Goal: Task Accomplishment & Management: Use online tool/utility

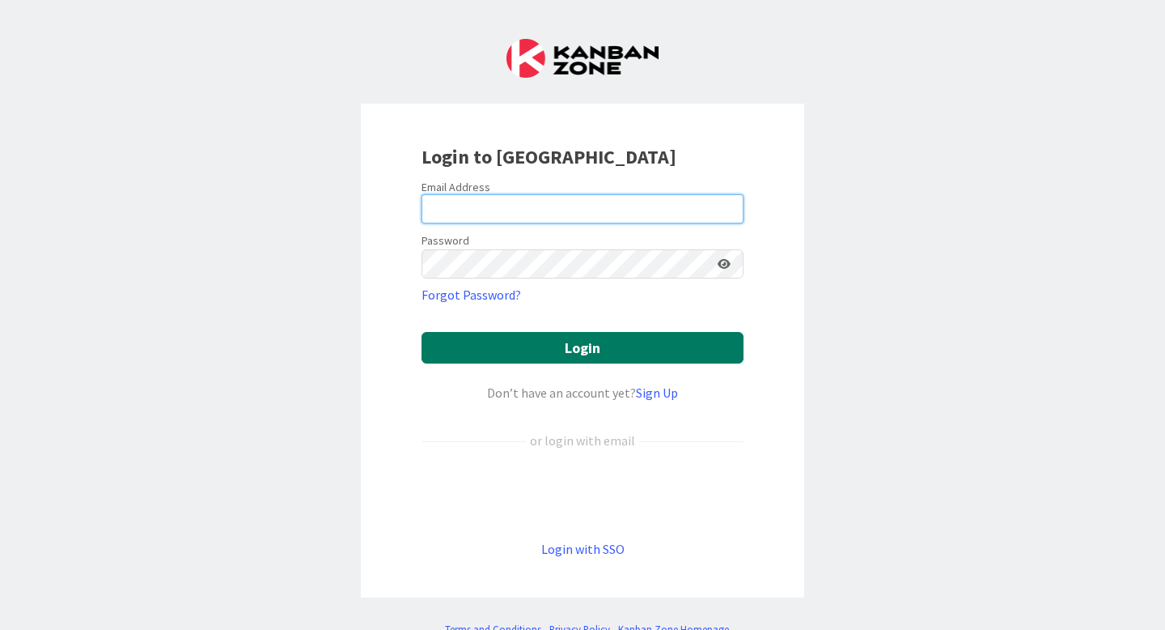
type input "[EMAIL_ADDRESS][PERSON_NAME][DOMAIN_NAME]"
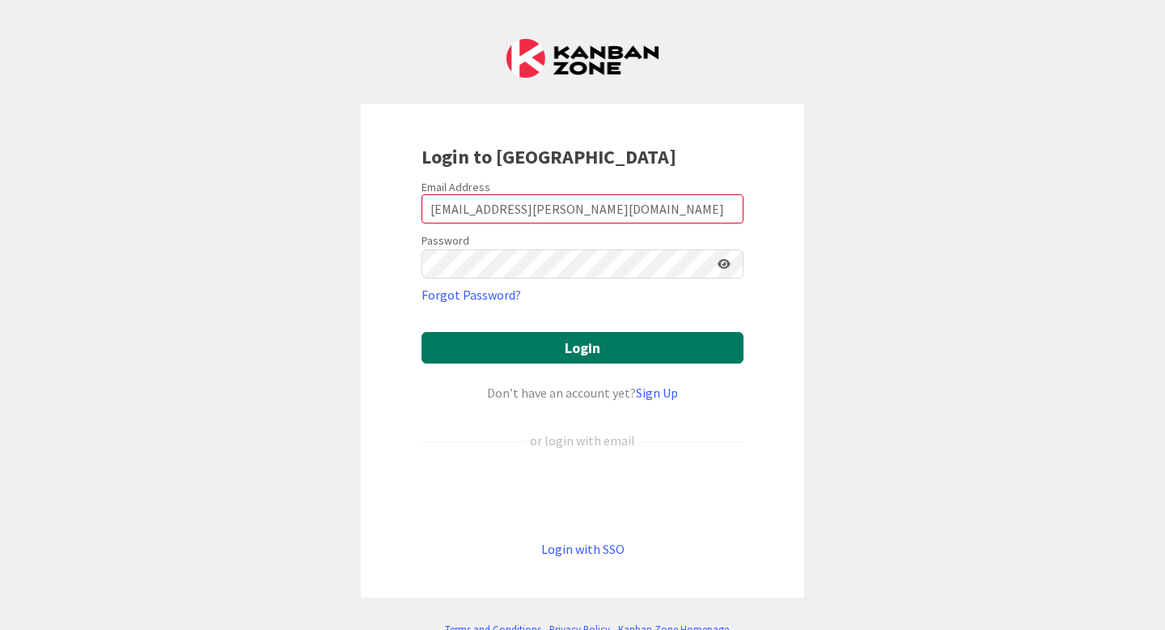
click at [535, 346] on button "Login" at bounding box center [583, 348] width 322 height 32
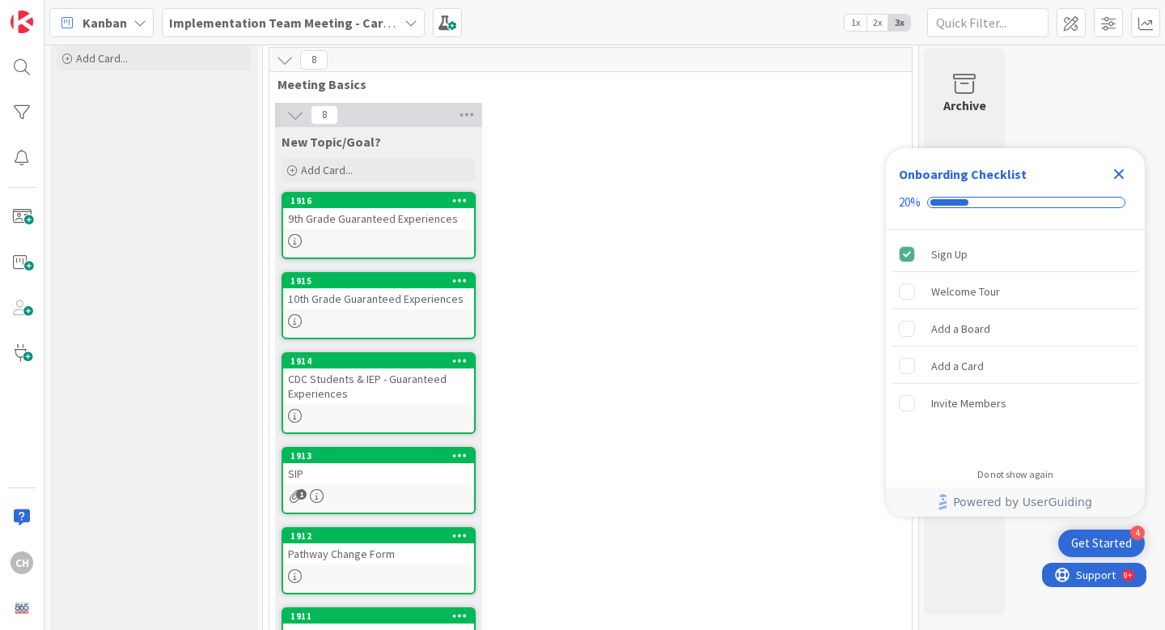
scroll to position [70, 0]
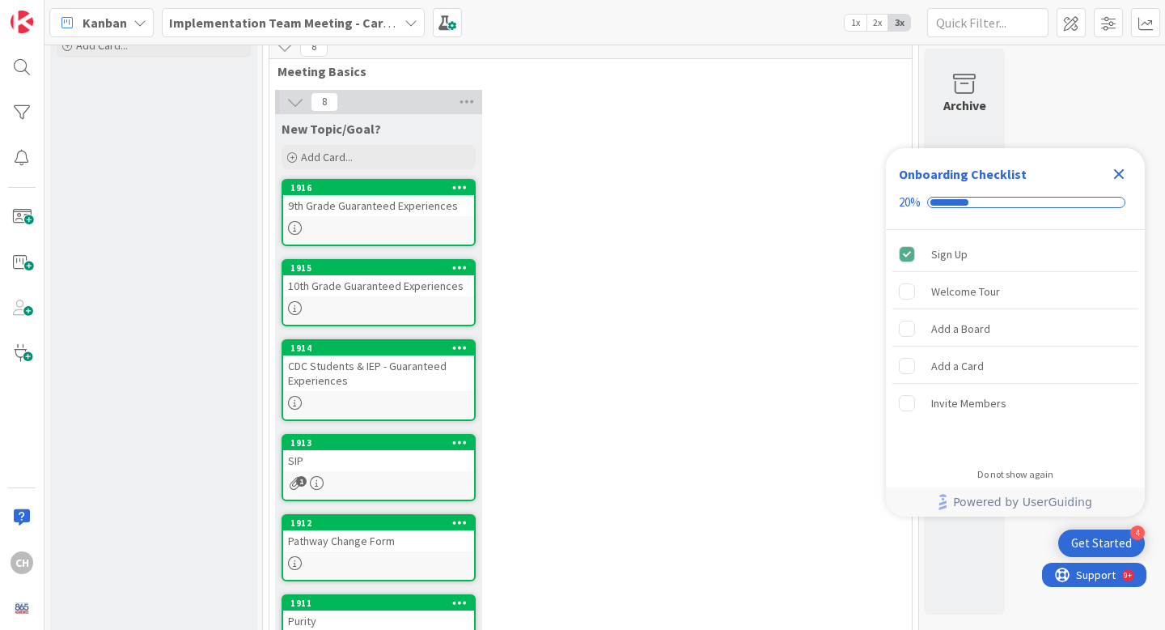
click at [397, 480] on div "1" at bounding box center [378, 483] width 191 height 14
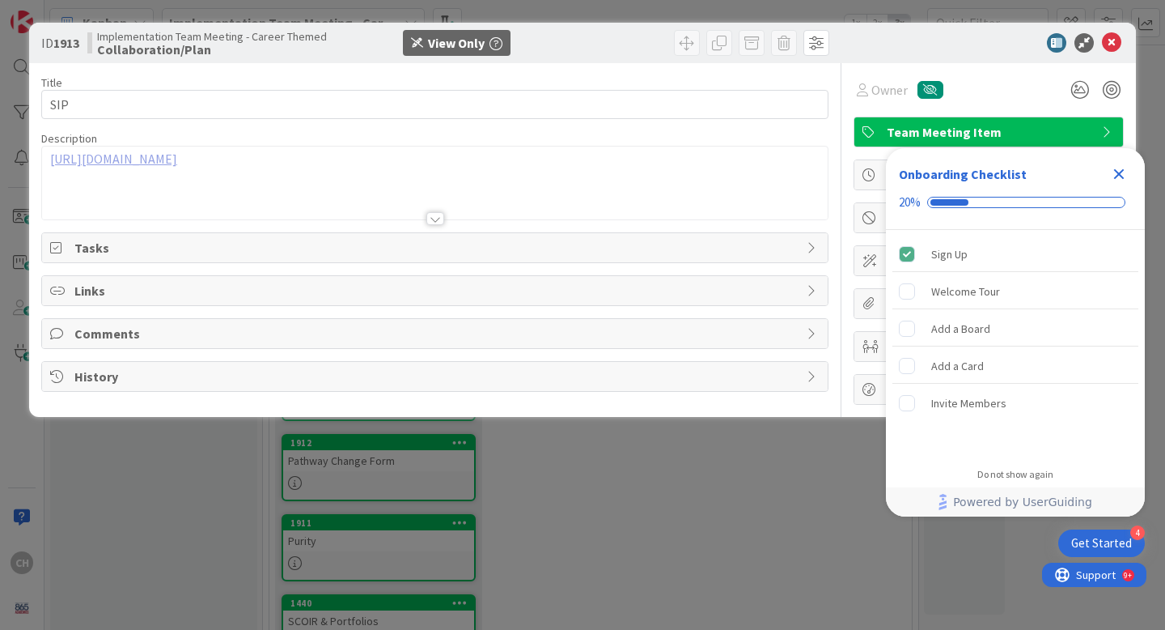
click at [177, 165] on link "[URL][DOMAIN_NAME]" at bounding box center [113, 159] width 127 height 16
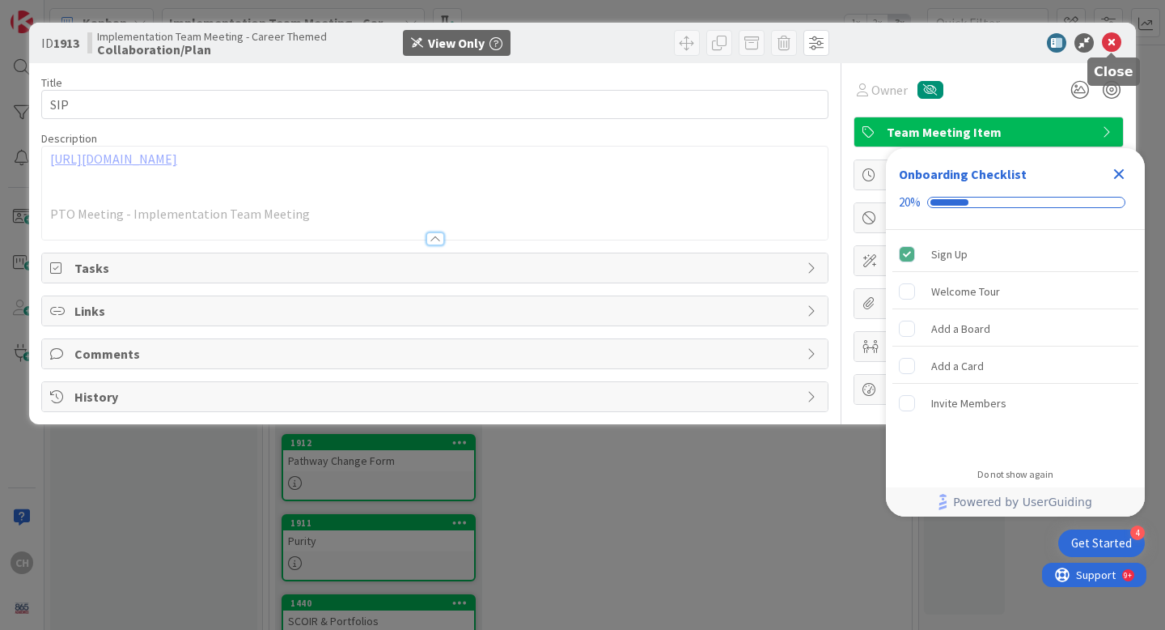
click at [1115, 42] on icon at bounding box center [1111, 42] width 19 height 19
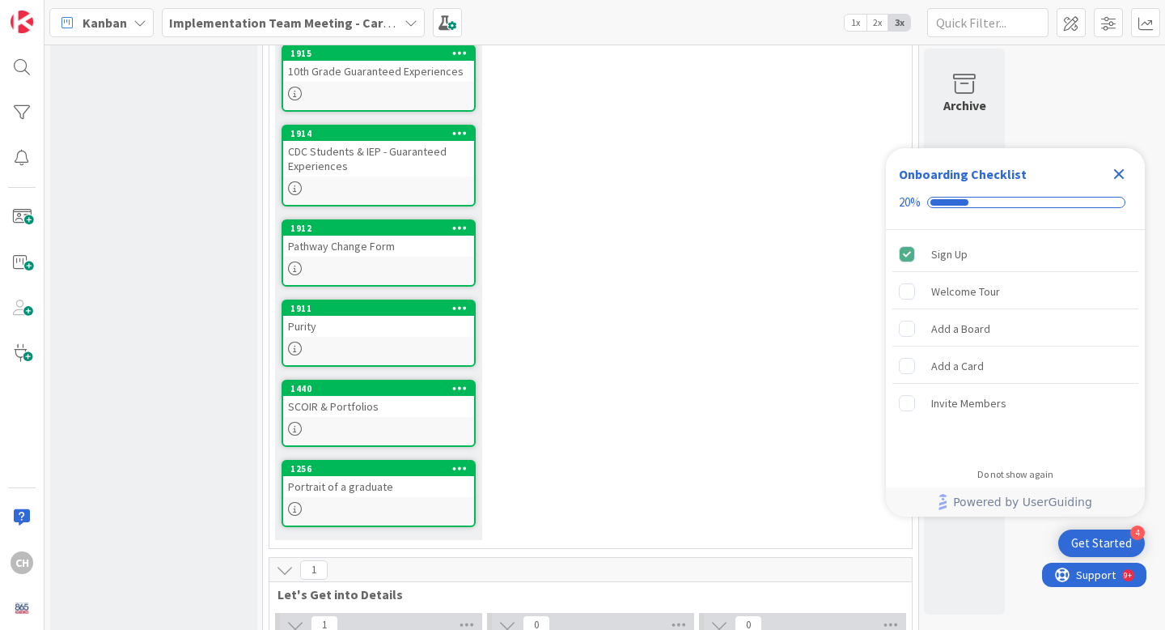
scroll to position [287, 0]
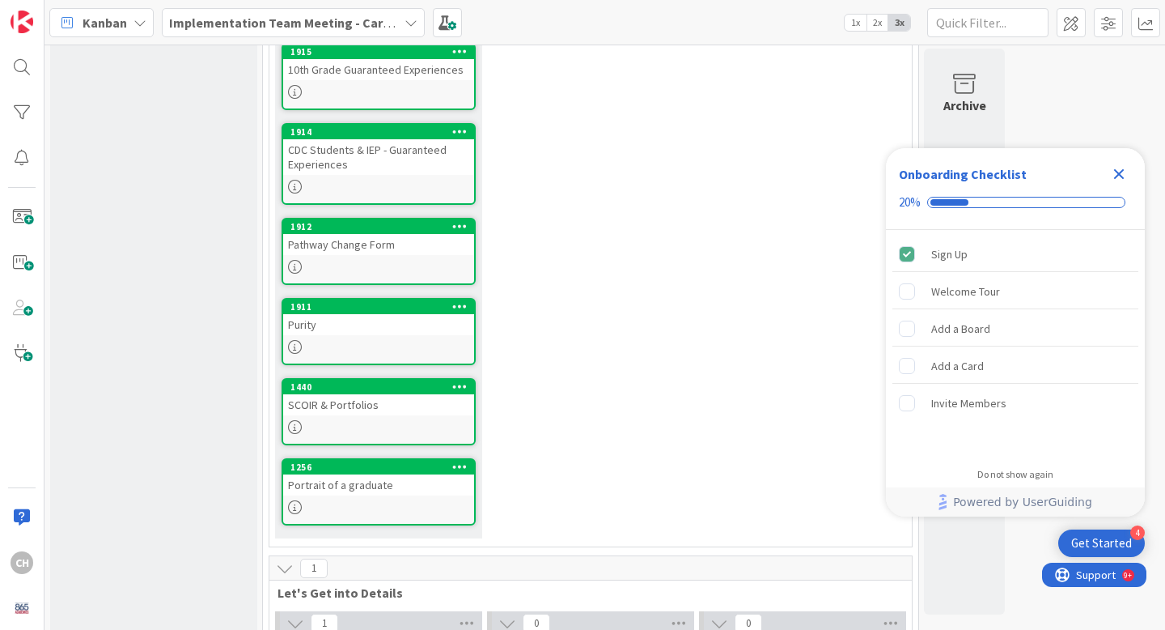
click at [1125, 174] on icon "Close Checklist" at bounding box center [1119, 173] width 19 height 19
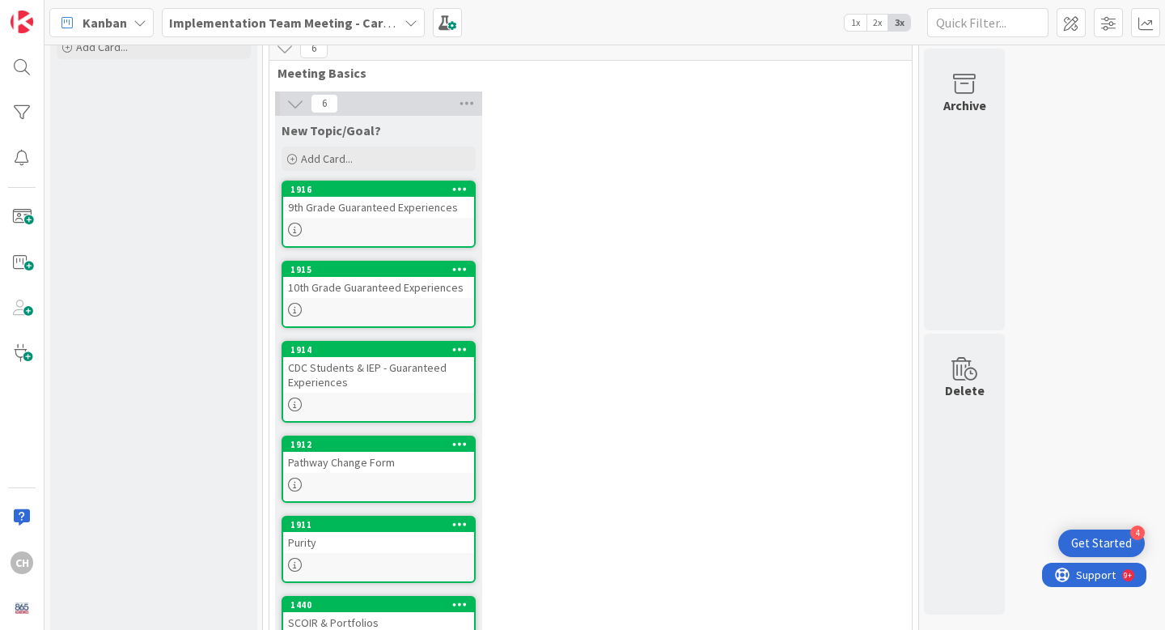
scroll to position [70, 0]
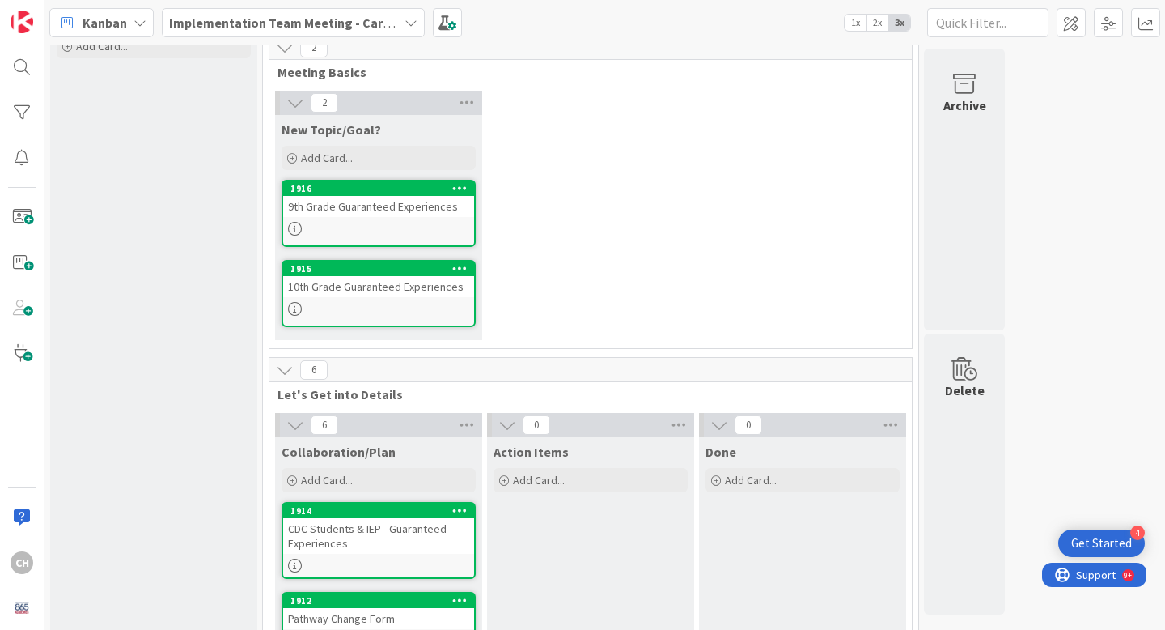
click at [296, 225] on icon at bounding box center [295, 229] width 14 height 14
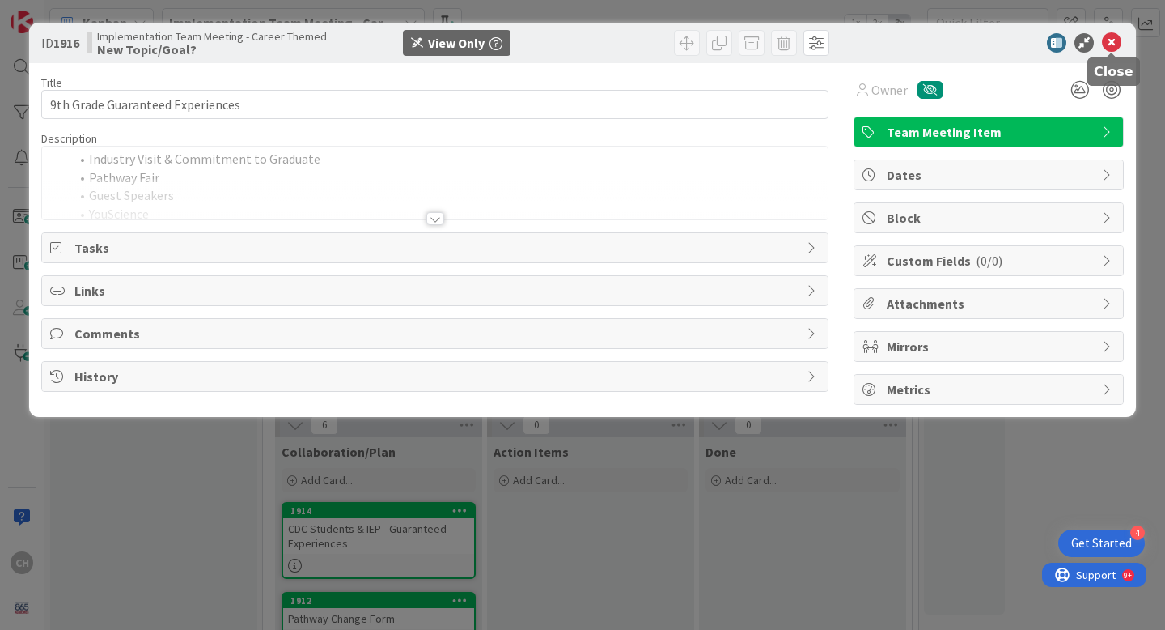
click at [1108, 44] on icon at bounding box center [1111, 42] width 19 height 19
